Goal: Check status: Check status

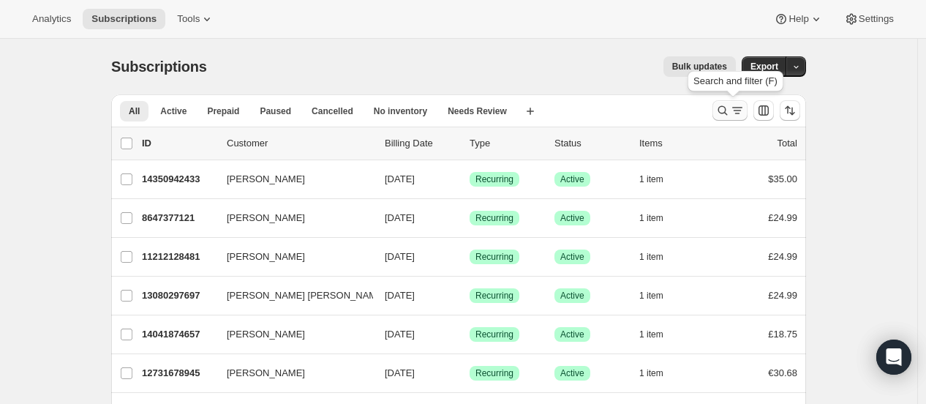
click at [728, 109] on icon "Search and filter results" at bounding box center [723, 111] width 10 height 10
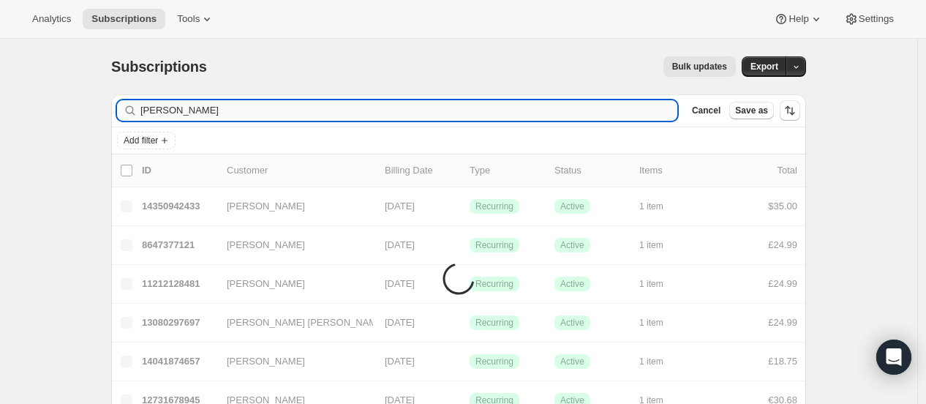
type input "[PERSON_NAME]"
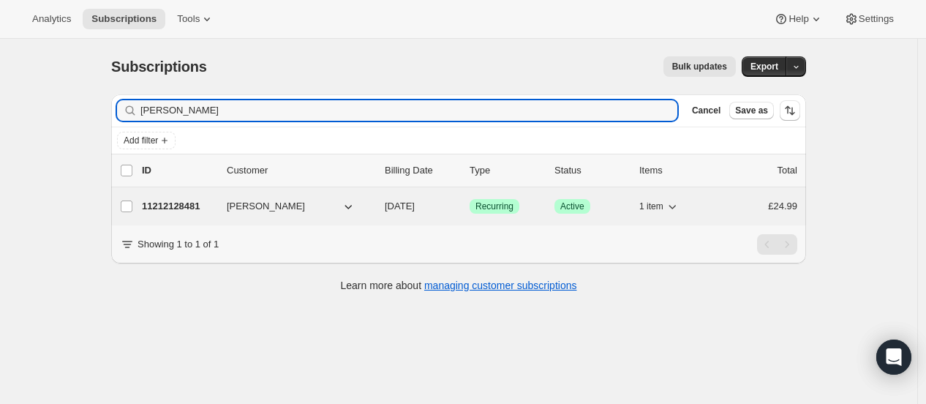
click at [186, 212] on p "11212128481" at bounding box center [178, 206] width 73 height 15
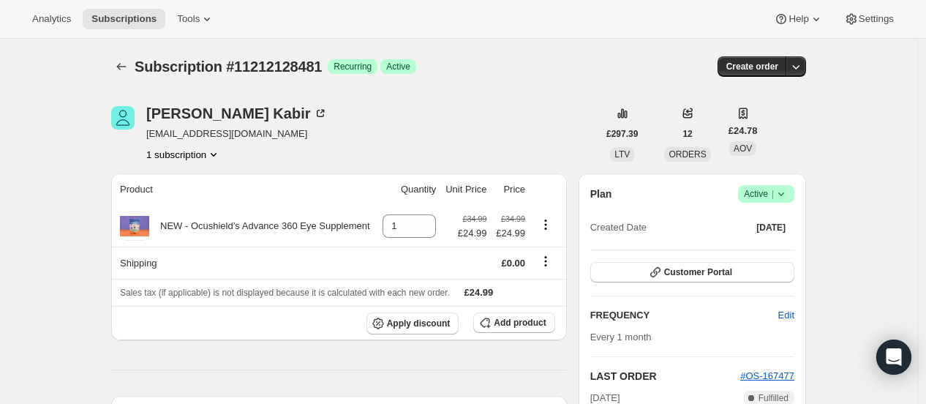
click at [785, 197] on icon at bounding box center [781, 193] width 15 height 15
click at [774, 227] on span "Pause subscription" at bounding box center [770, 221] width 80 height 11
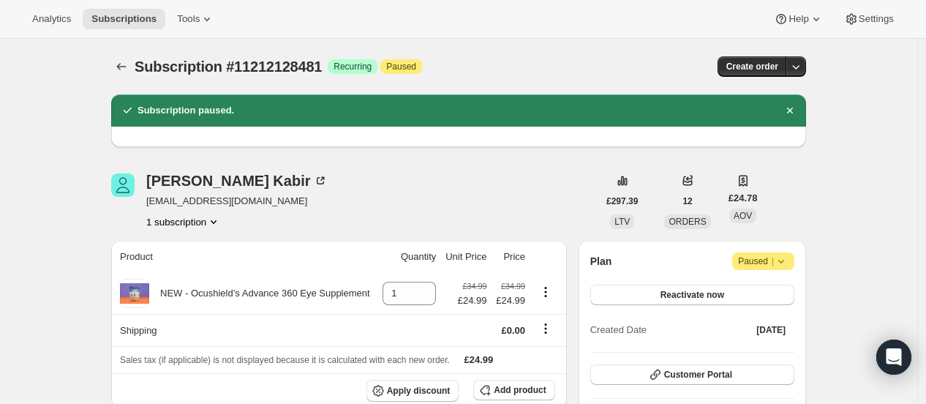
click at [794, 259] on span "Attention Paused |" at bounding box center [763, 261] width 62 height 18
